Goal: Navigation & Orientation: Find specific page/section

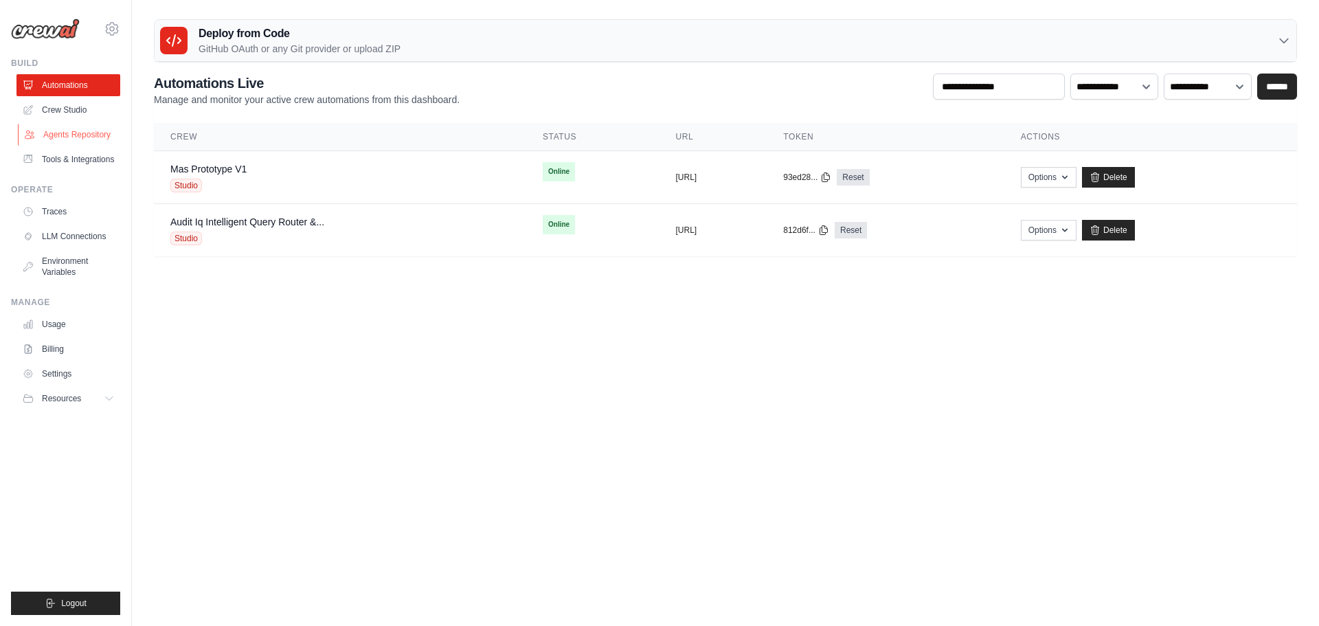
click at [70, 137] on link "Agents Repository" at bounding box center [70, 135] width 104 height 22
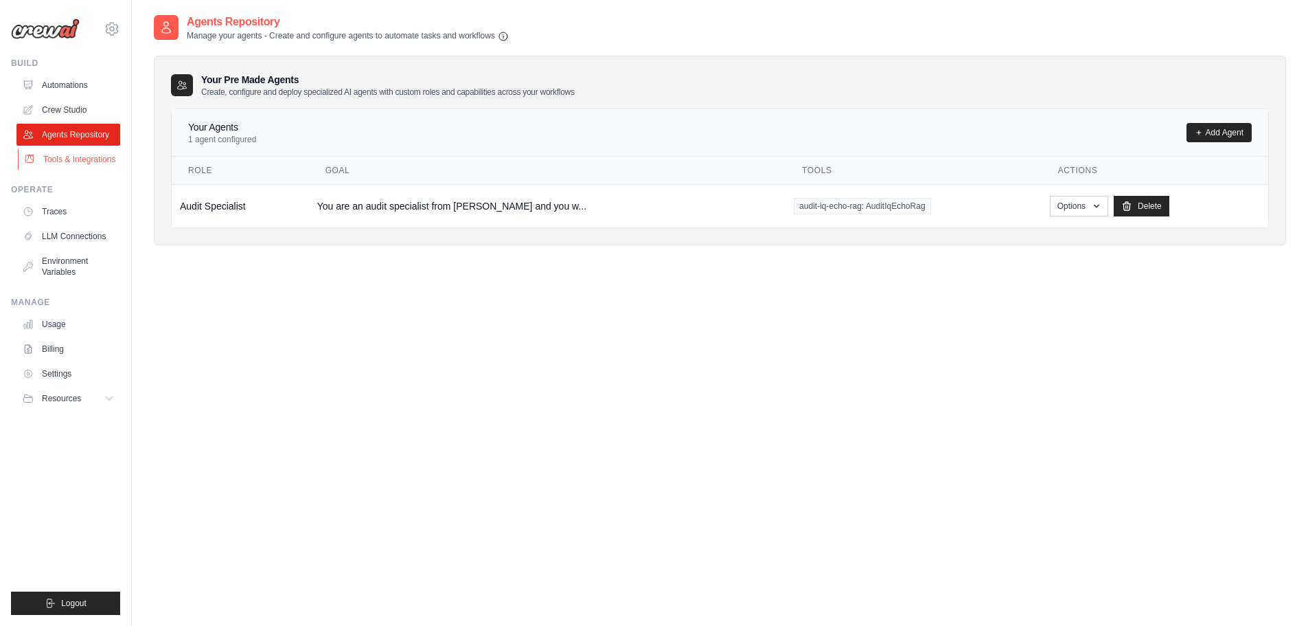
click at [84, 159] on link "Tools & Integrations" at bounding box center [70, 159] width 104 height 22
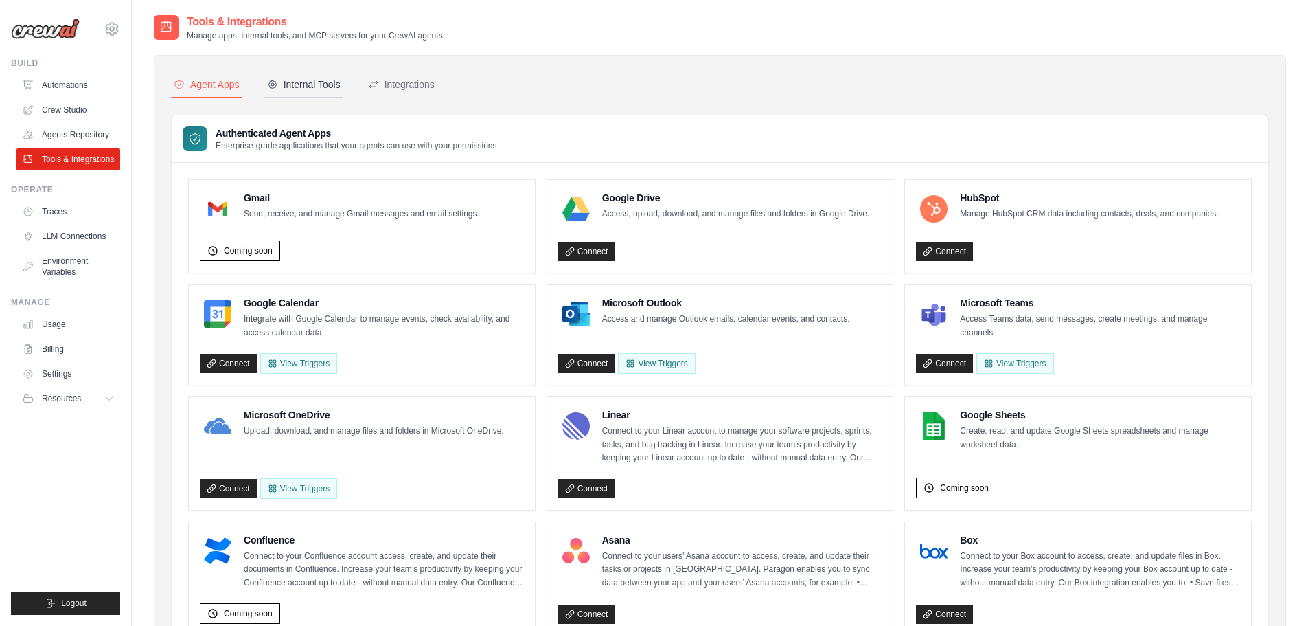
click at [310, 89] on div "Internal Tools" at bounding box center [303, 85] width 73 height 14
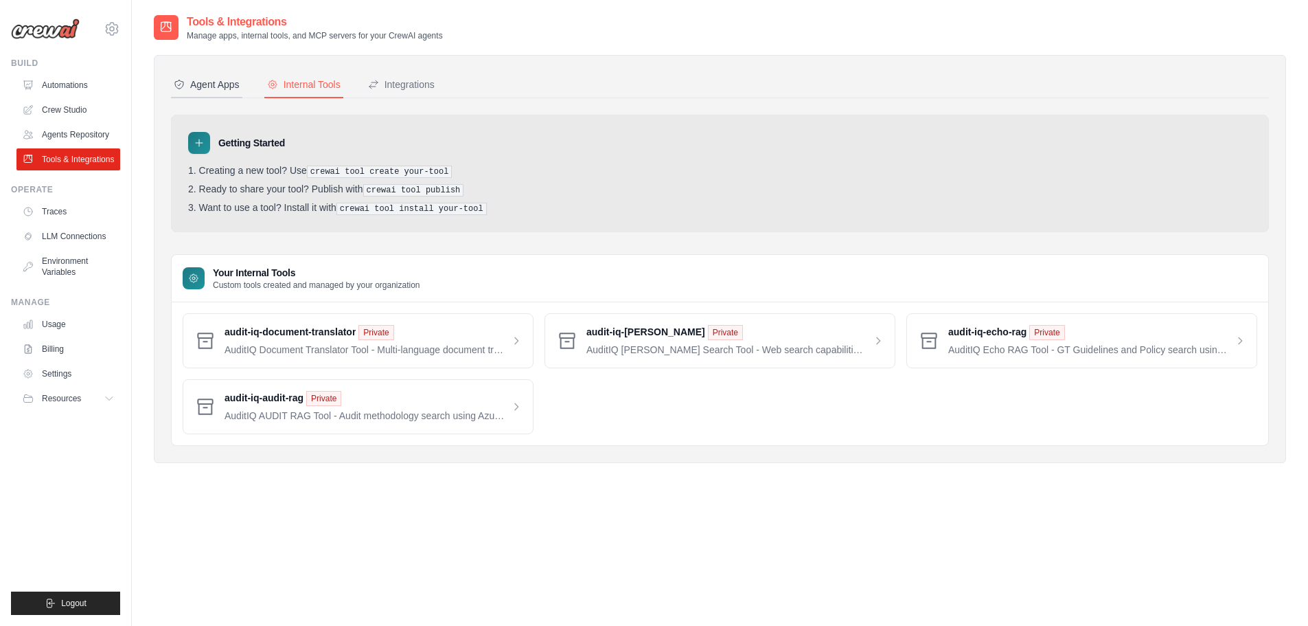
click at [218, 89] on div "Agent Apps" at bounding box center [207, 85] width 66 height 14
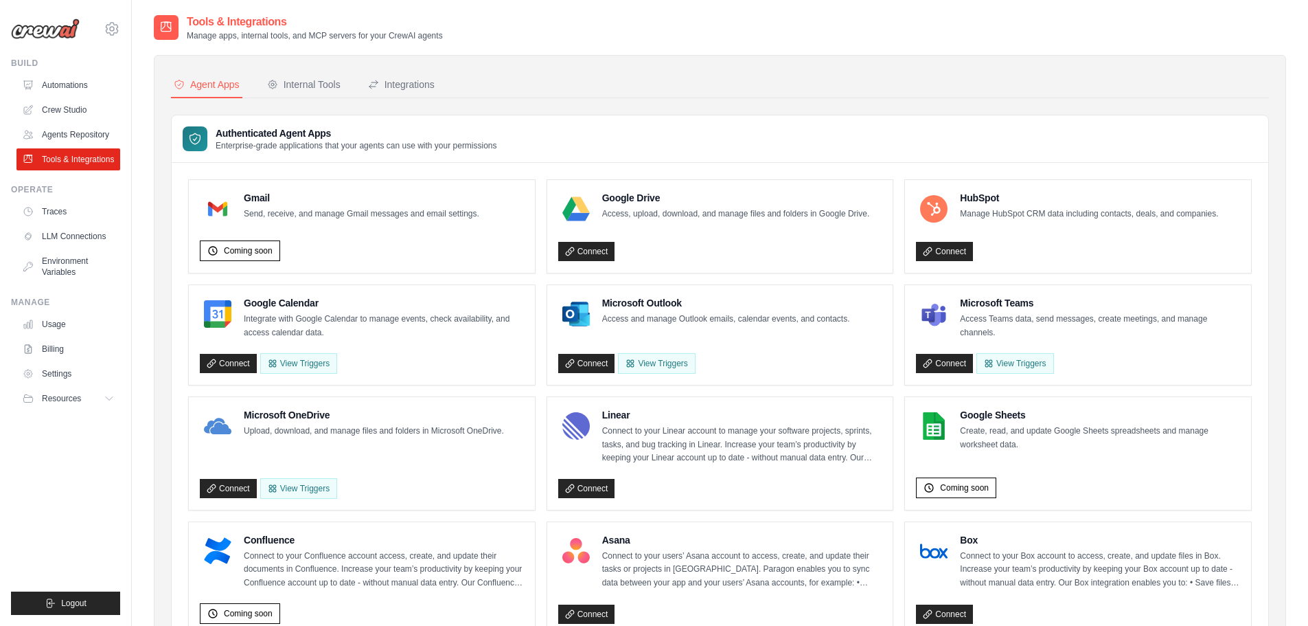
click at [66, 479] on ul "Build Automations Crew Studio Agents Repository Tools & Integrations" at bounding box center [65, 336] width 109 height 557
click at [109, 399] on icon at bounding box center [110, 398] width 7 height 3
